Goal: Participate in discussion: Engage in conversation with other users on a specific topic

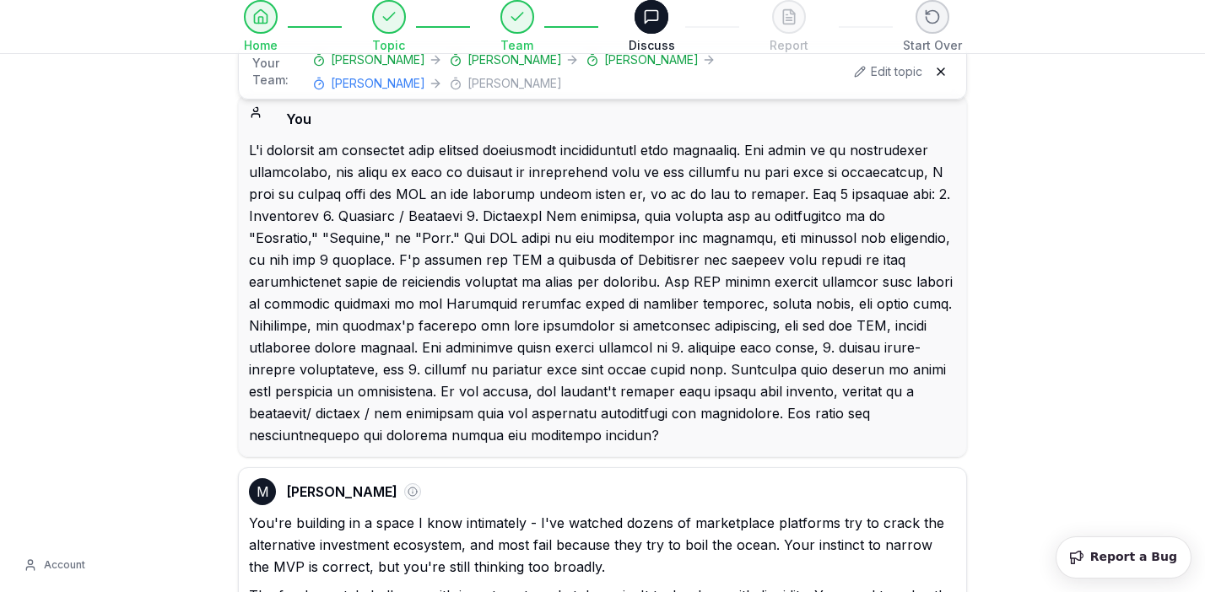
select select "**********"
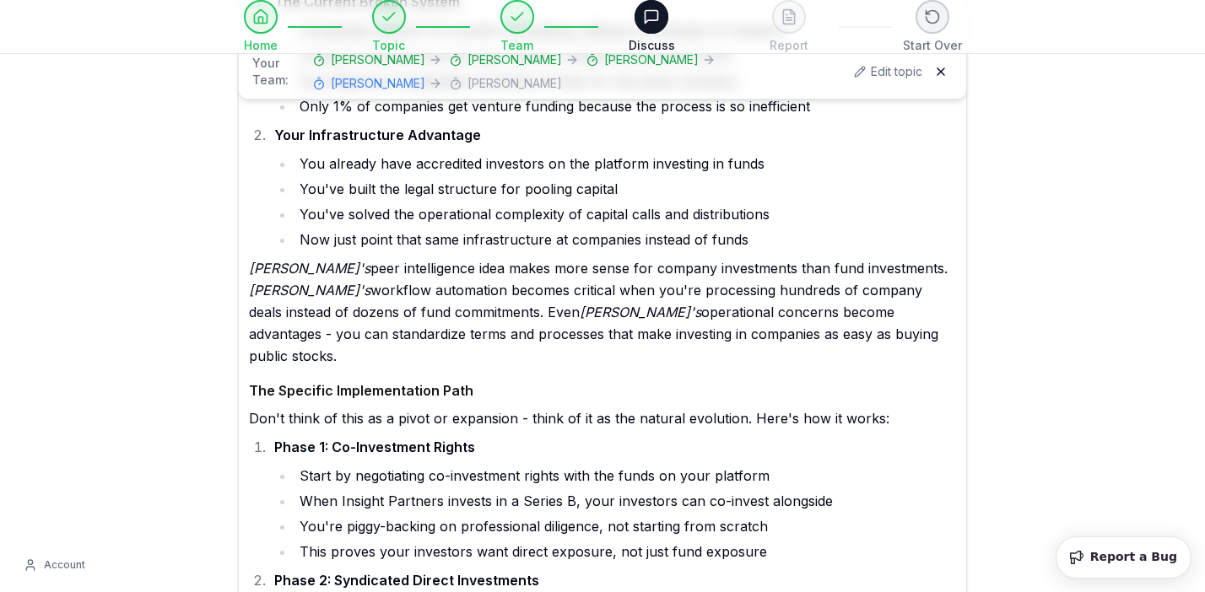
scroll to position [24519, 0]
